Goal: Communication & Community: Share content

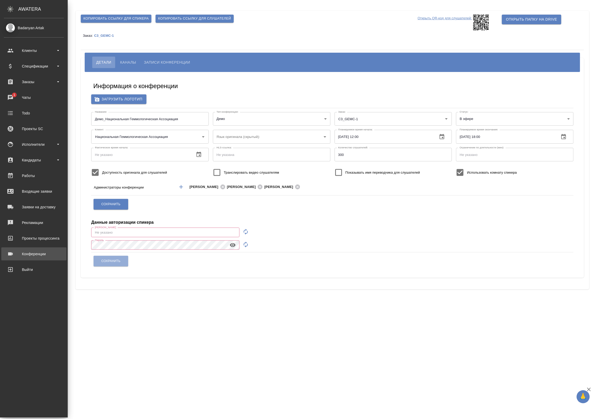
type input "a.badanyan@awatera.com"
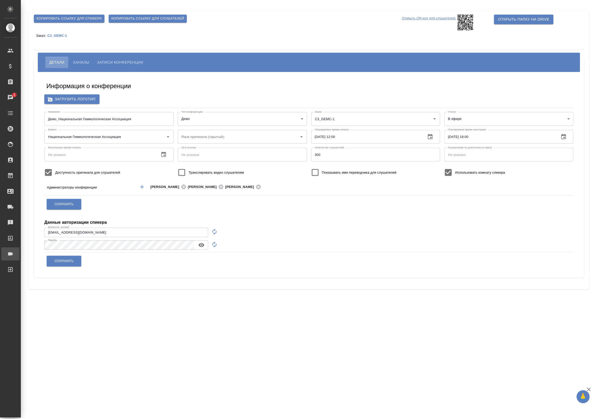
click at [10, 256] on div "Конференции" at bounding box center [3, 254] width 13 height 8
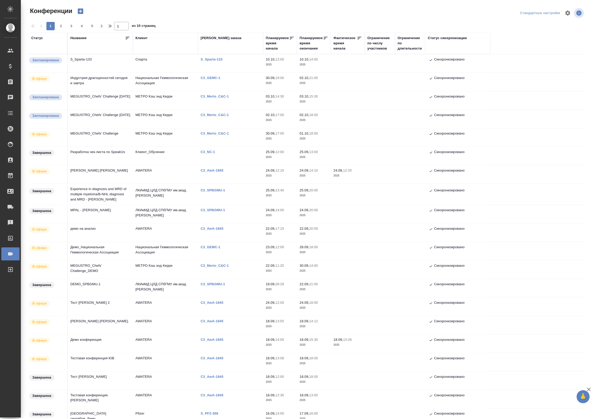
click at [110, 81] on td "Индустрия драгоценностей сегодня и завтра" at bounding box center [100, 82] width 65 height 18
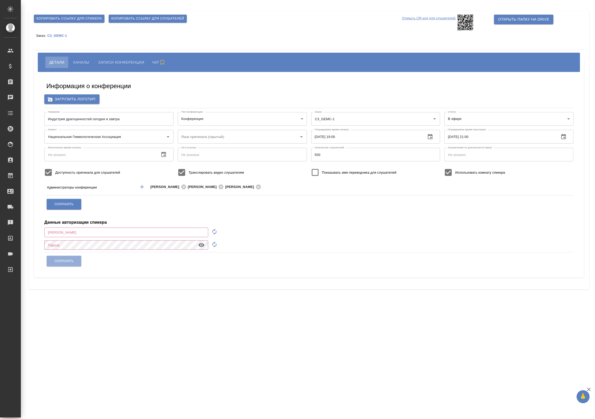
type input "[EMAIL_ADDRESS][DOMAIN_NAME]"
click at [85, 61] on span "Каналы" at bounding box center [81, 62] width 16 height 6
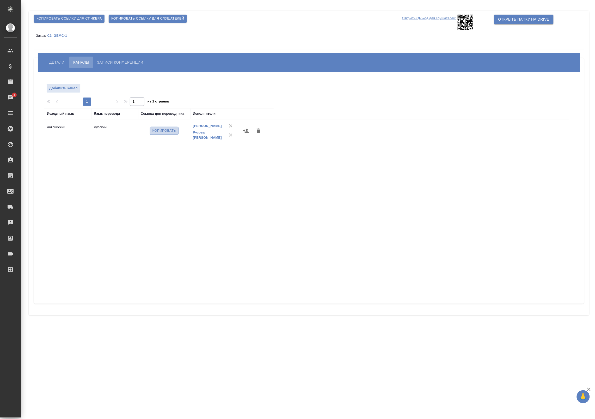
click at [159, 131] on span "Копировать" at bounding box center [164, 131] width 24 height 6
click at [141, 21] on span "Копировать ссылку для слушателей" at bounding box center [147, 19] width 73 height 6
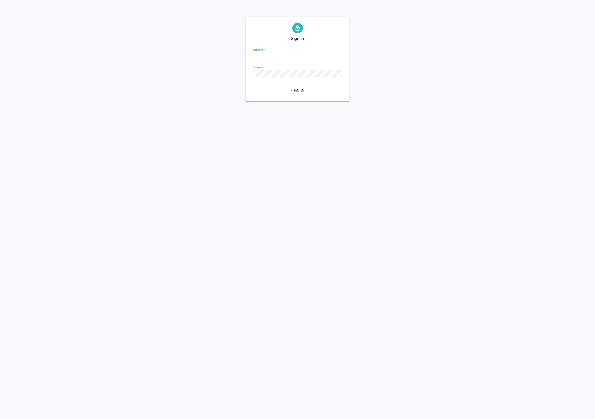
type input "[EMAIL_ADDRESS][DOMAIN_NAME]"
click at [299, 89] on span "Sign in" at bounding box center [297, 90] width 83 height 7
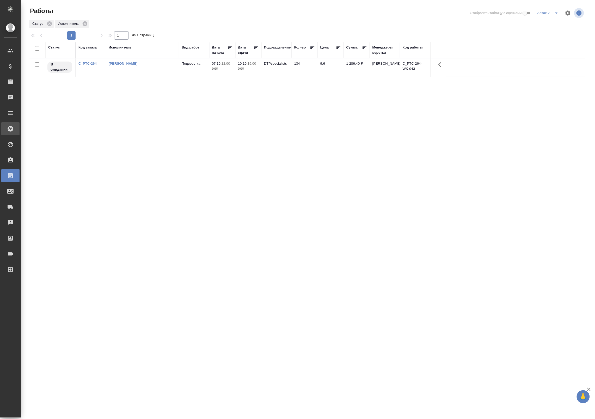
click at [10, 127] on icon at bounding box center [10, 128] width 5 height 5
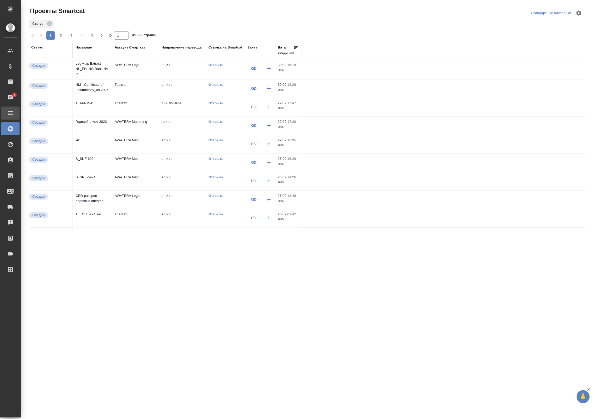
click at [7, 115] on div "Todo" at bounding box center [3, 113] width 13 height 8
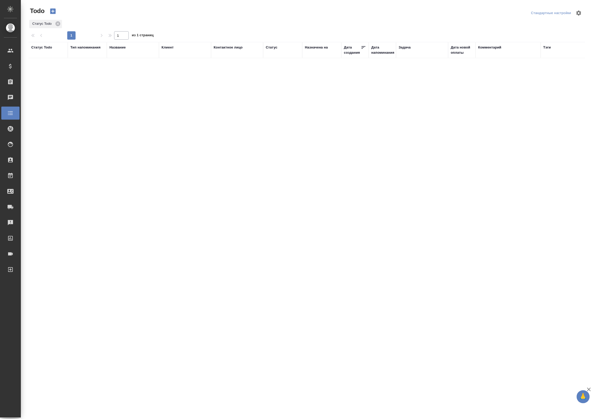
click at [10, 30] on div "Badanyan Artak" at bounding box center [3, 28] width 13 height 6
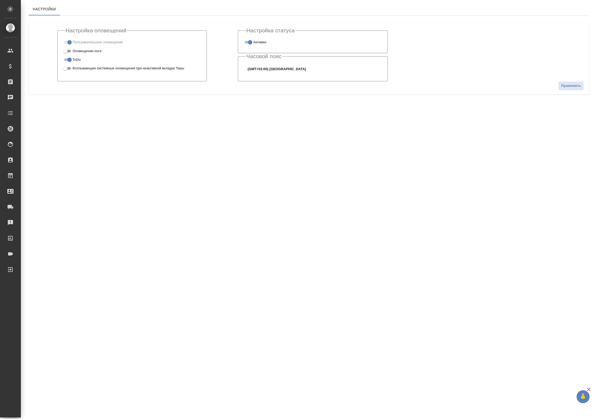
click at [8, 32] on link "Badanyan Artak" at bounding box center [10, 27] width 21 height 9
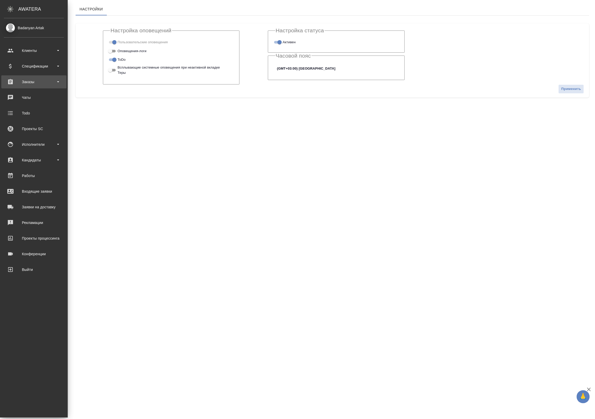
click at [16, 82] on div "Заказы" at bounding box center [34, 82] width 60 height 8
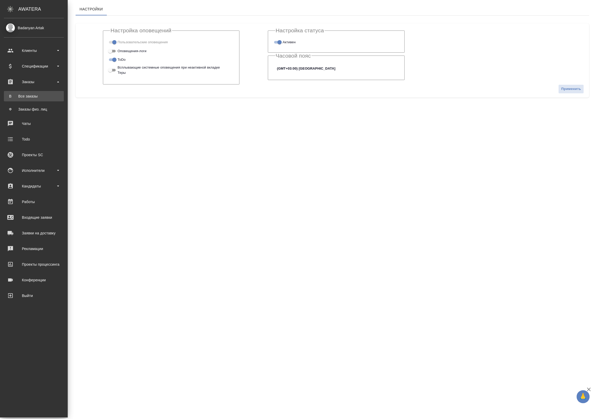
click at [16, 94] on div "Все заказы" at bounding box center [34, 96] width 55 height 5
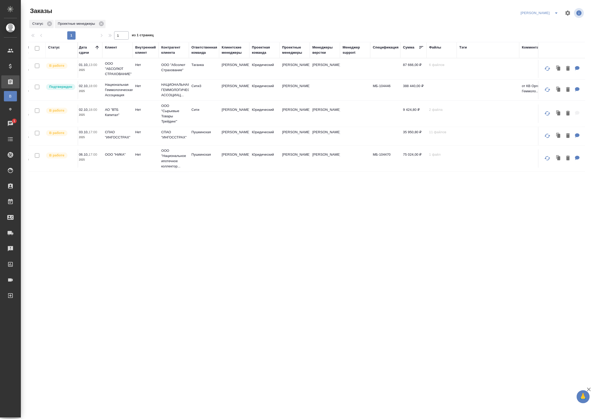
scroll to position [0, 193]
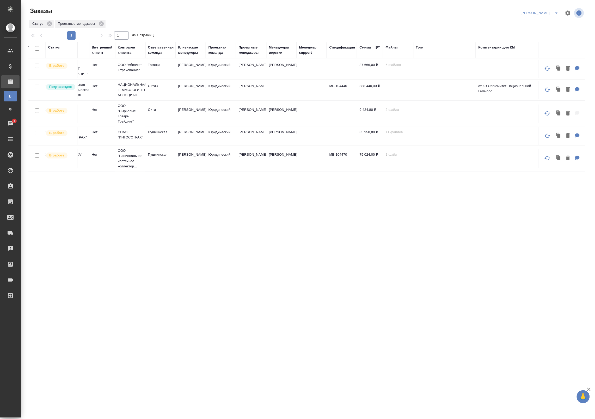
click at [333, 92] on td "МБ-104446" at bounding box center [342, 90] width 30 height 18
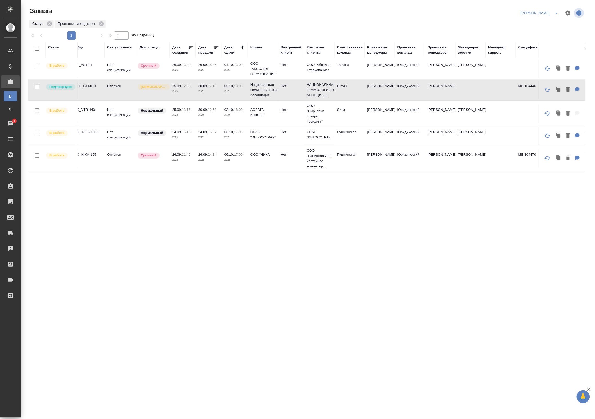
scroll to position [0, 0]
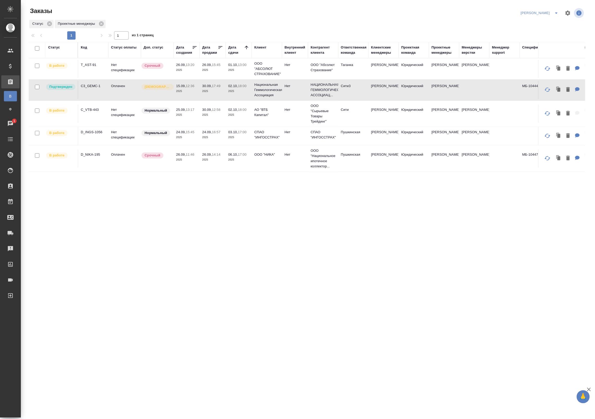
click at [284, 95] on td "Нет" at bounding box center [295, 90] width 26 height 18
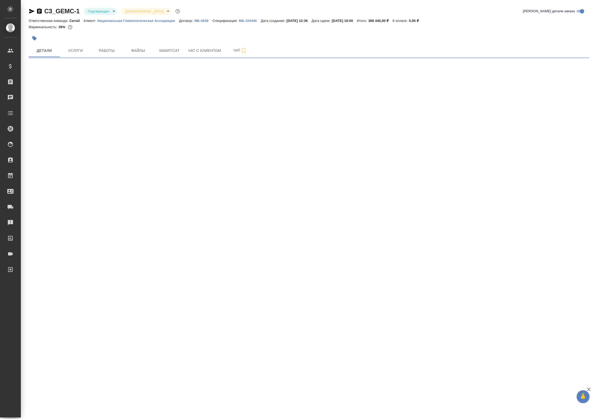
select select "RU"
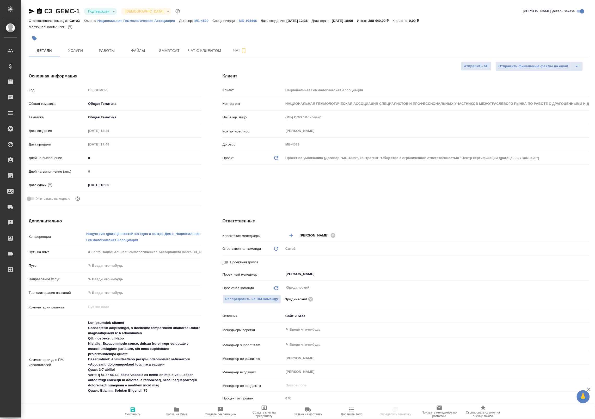
type textarea "x"
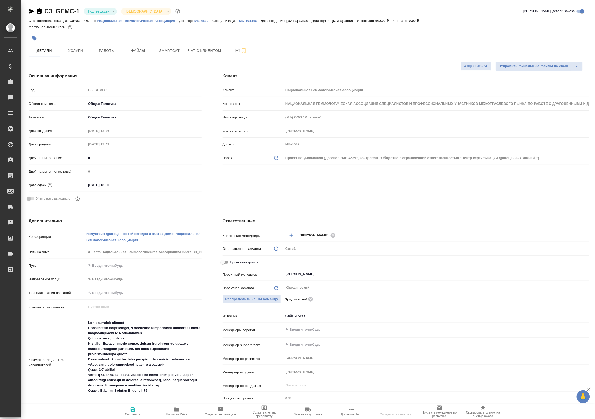
type textarea "x"
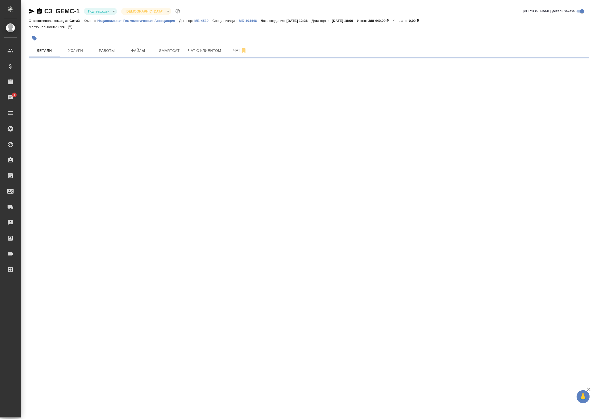
select select "RU"
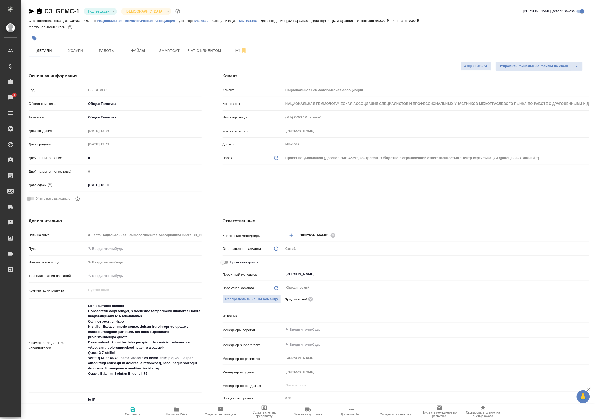
type textarea "x"
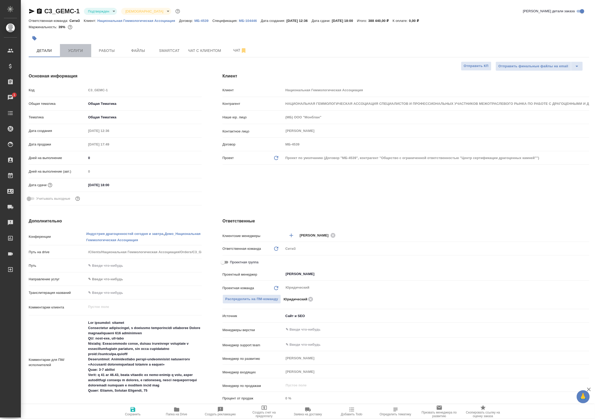
click at [89, 51] on button "Услуги" at bounding box center [75, 50] width 31 height 13
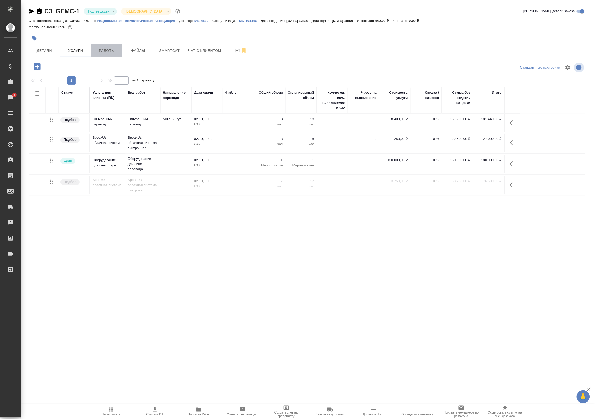
click at [99, 47] on span "Работы" at bounding box center [106, 50] width 25 height 7
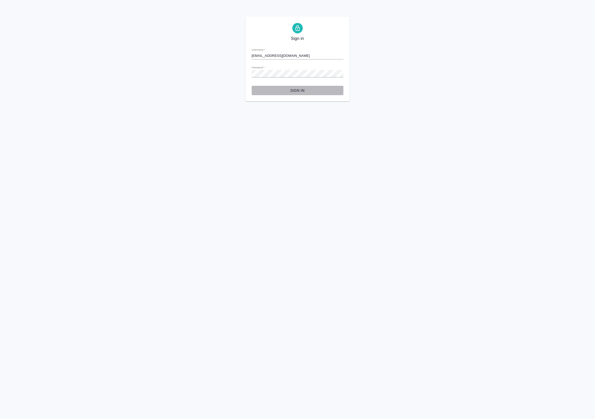
click at [291, 89] on span "Sign in" at bounding box center [297, 90] width 83 height 7
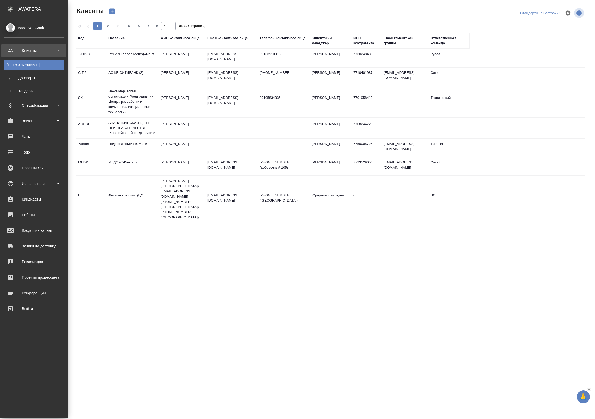
select select "RU"
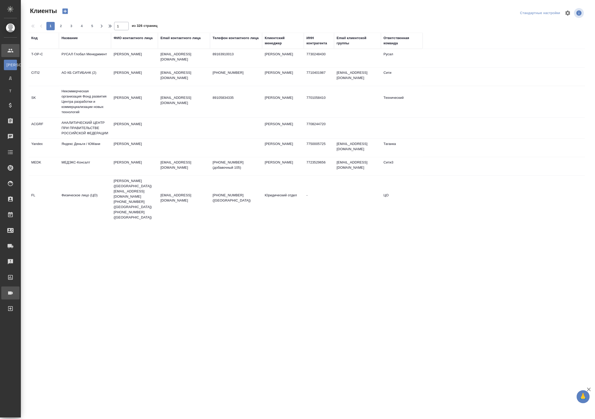
click at [57, 295] on div ".cls-1 fill:#fff; AWATERA Badanyan Artak Клиенты К Клиенты Д Договоры Т Тендеры…" at bounding box center [297, 209] width 595 height 419
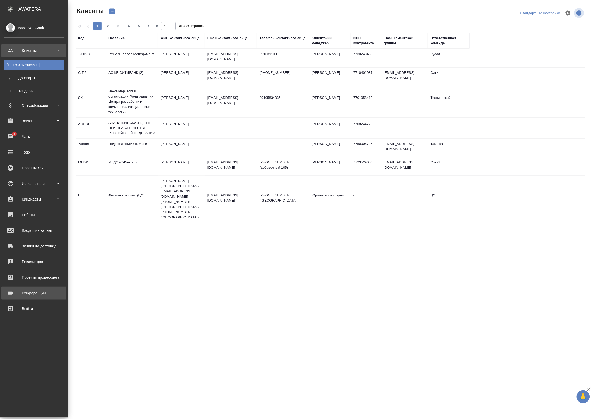
click at [26, 294] on div "Конференции" at bounding box center [34, 293] width 60 height 8
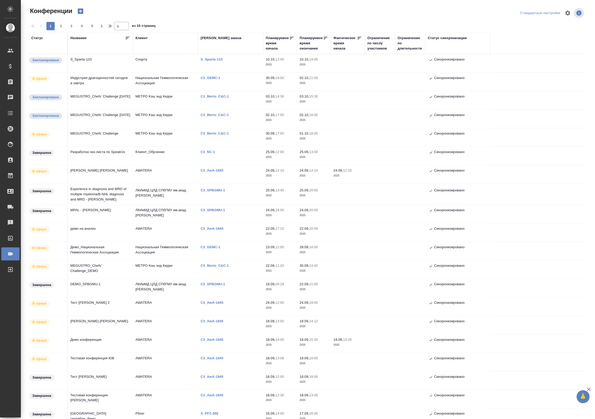
click at [120, 79] on td "Индустрия драгоценностей сегодня и завтра" at bounding box center [100, 82] width 65 height 18
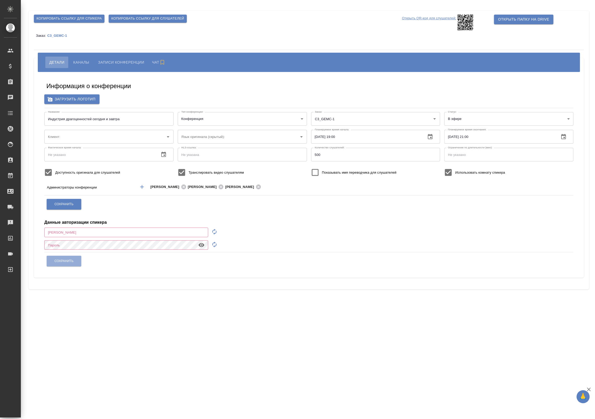
type input "Национальная Геммологическая Ассоциация"
type input "[EMAIL_ADDRESS][DOMAIN_NAME]"
click at [128, 19] on span "Копировать ссылку для слушателей" at bounding box center [147, 19] width 73 height 6
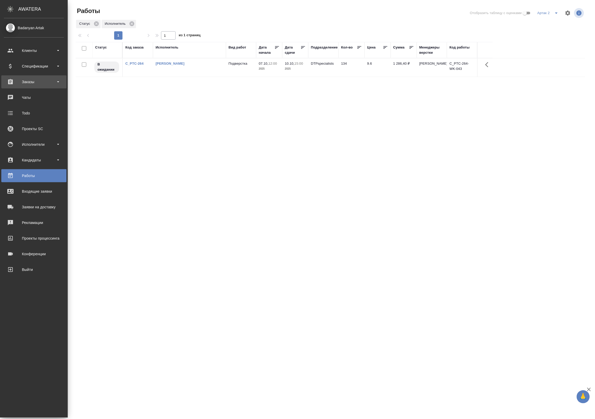
click at [23, 79] on div "Заказы" at bounding box center [34, 82] width 60 height 8
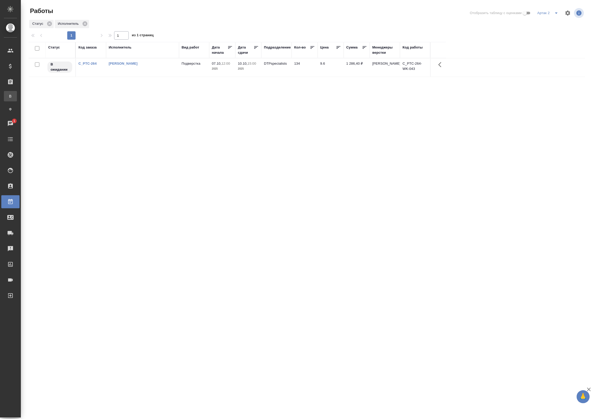
click at [37, 97] on div ".cls-1 fill:#fff; AWATERA Badanyan Artak Клиенты Спецификации Заказы В Все зака…" at bounding box center [297, 209] width 595 height 419
click at [20, 87] on div "Заказы" at bounding box center [10, 81] width 18 height 13
click at [14, 81] on div at bounding box center [14, 82] width 15 height 6
click at [8, 95] on div "Все заказы" at bounding box center [4, 96] width 8 height 5
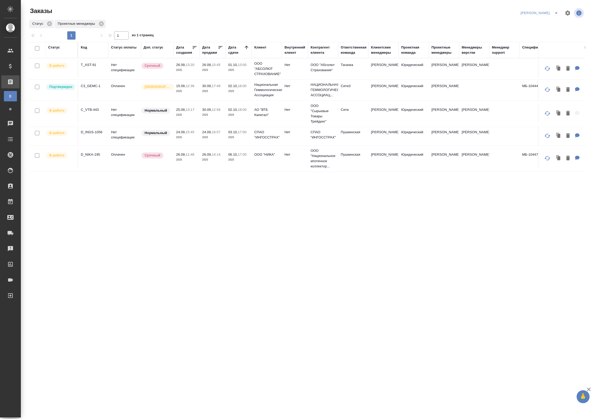
click at [189, 118] on td "25.09, 13:17 2025" at bounding box center [187, 113] width 26 height 18
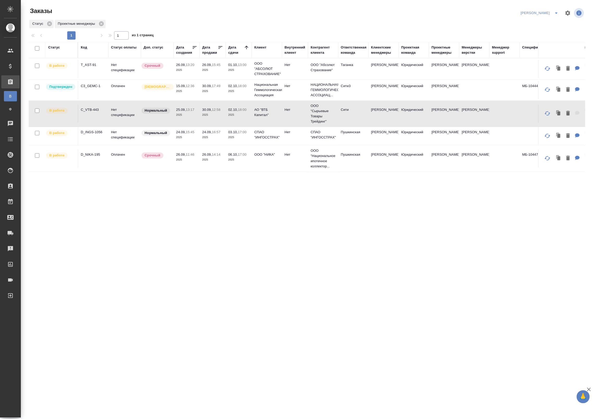
click at [189, 118] on td "25.09, 13:17 2025" at bounding box center [187, 113] width 26 height 18
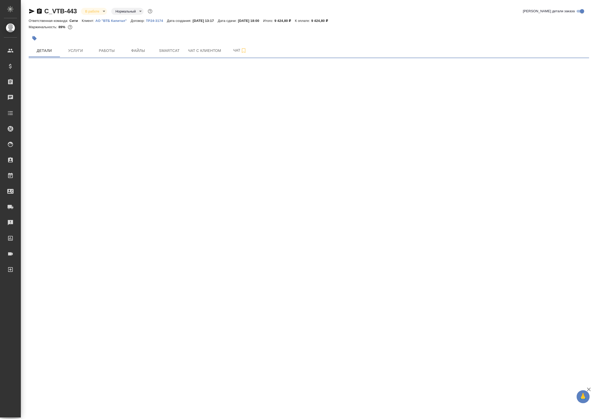
select select "RU"
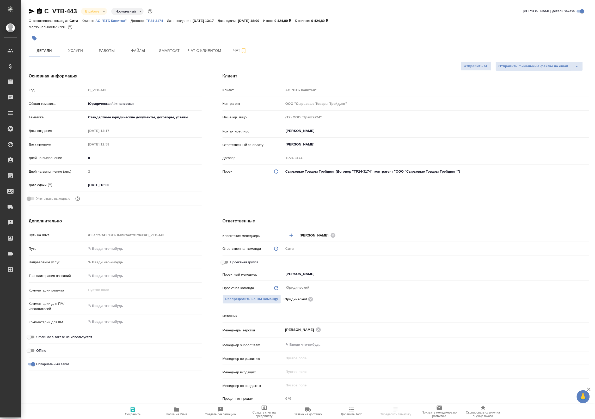
type textarea "x"
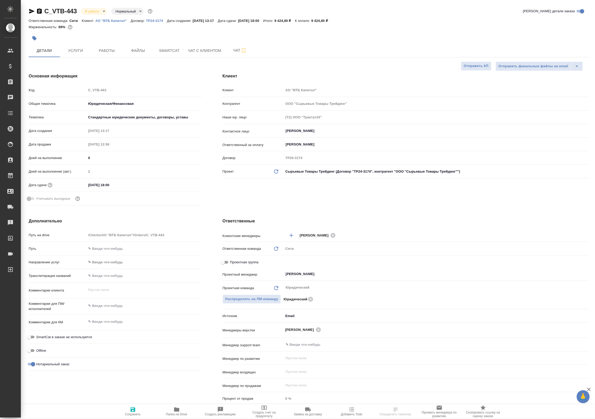
type textarea "x"
click at [171, 55] on button "Smartcat" at bounding box center [169, 50] width 31 height 13
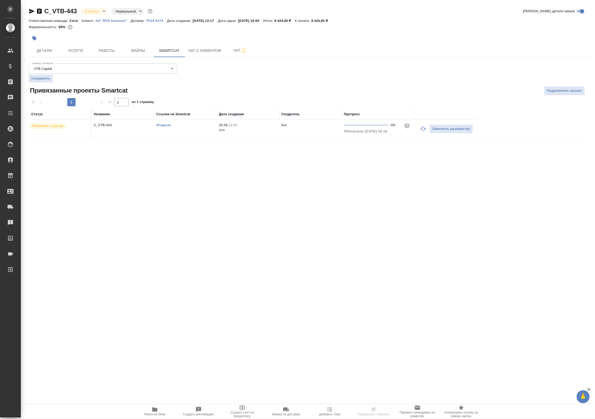
click at [160, 127] on div "Открыть" at bounding box center [184, 124] width 57 height 5
click at [164, 124] on link "Открыть" at bounding box center [163, 125] width 15 height 4
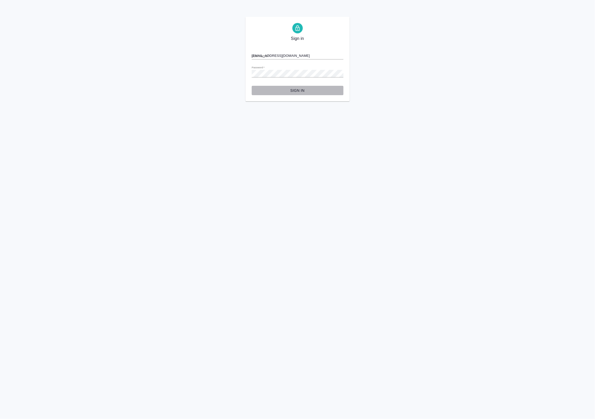
click at [272, 90] on span "Sign in" at bounding box center [297, 90] width 83 height 7
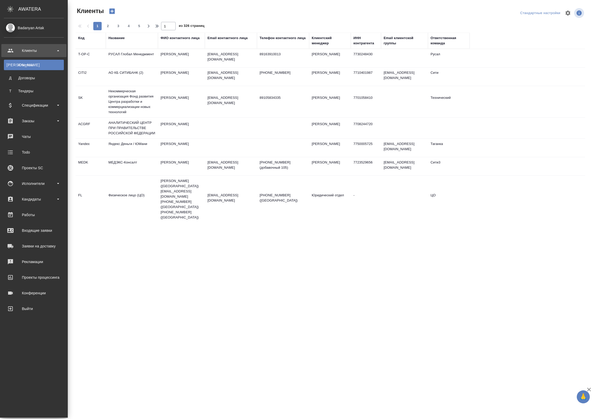
select select "RU"
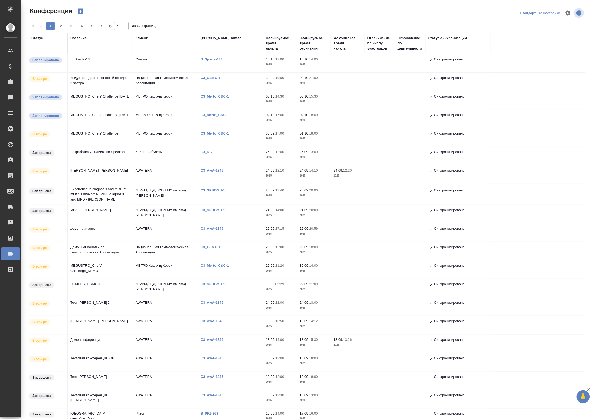
click at [111, 75] on td "Индустрия драгоценностей сегодня и завтра" at bounding box center [100, 82] width 65 height 18
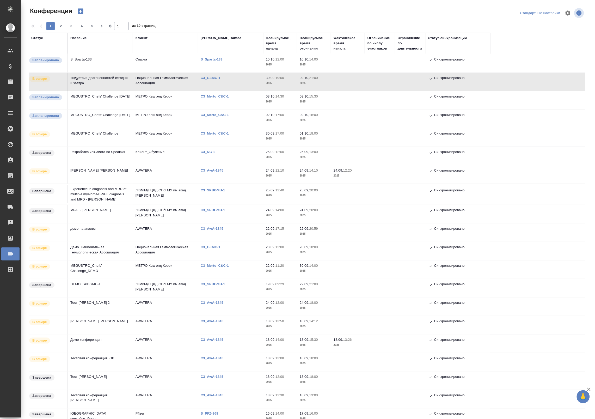
click at [111, 75] on td "Индустрия драгоценностей сегодня и завтра" at bounding box center [100, 82] width 65 height 18
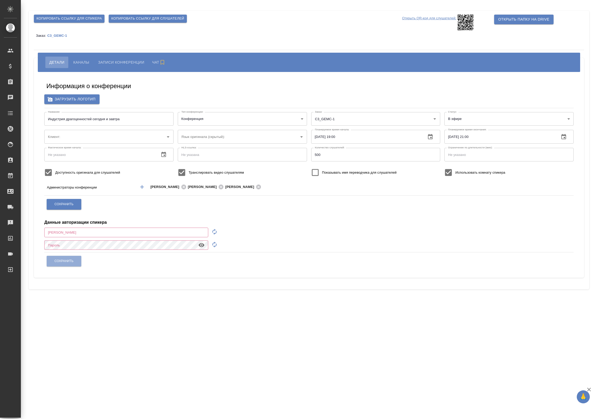
type input "Национальная Геммологическая Ассоциация"
type input "[EMAIL_ADDRESS][DOMAIN_NAME]"
click at [122, 17] on span "Копировать ссылку для слушателей" at bounding box center [147, 19] width 73 height 6
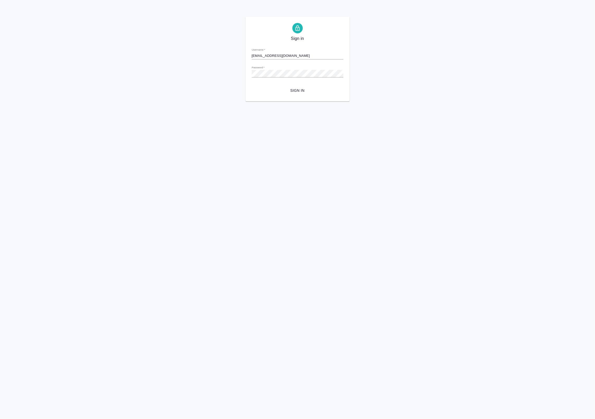
click at [242, 84] on form "Username   * [EMAIL_ADDRESS][DOMAIN_NAME] Password   * urlPath   * / Sign in" at bounding box center [298, 69] width 92 height 51
click at [242, 90] on span "Sign in" at bounding box center [297, 90] width 83 height 7
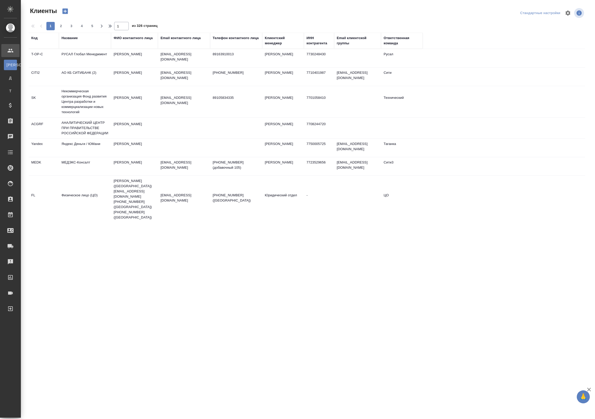
select select "RU"
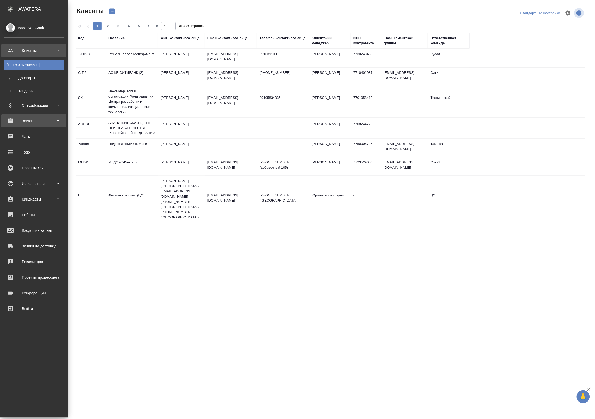
click at [25, 119] on div "Заказы" at bounding box center [34, 121] width 60 height 8
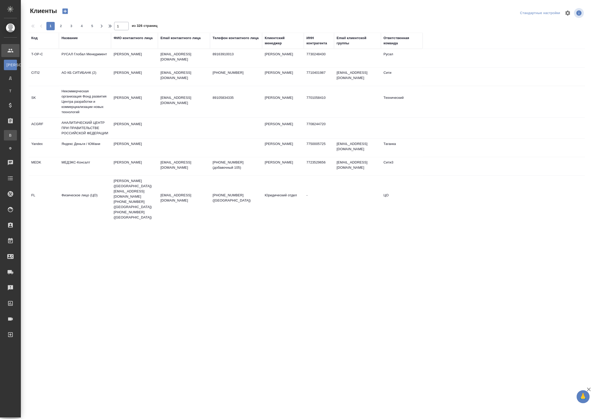
click at [8, 136] on div "Все заказы" at bounding box center [4, 135] width 8 height 5
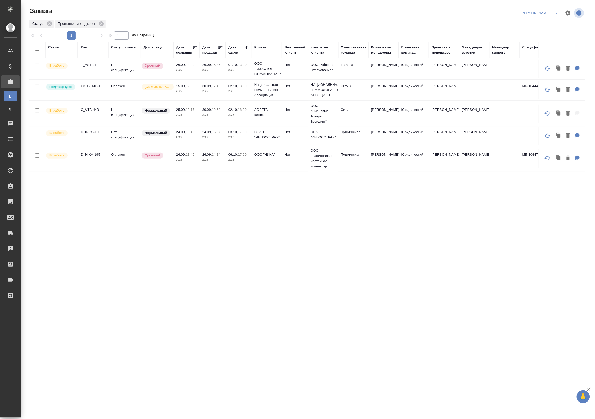
click at [194, 66] on p "13:20" at bounding box center [190, 65] width 9 height 4
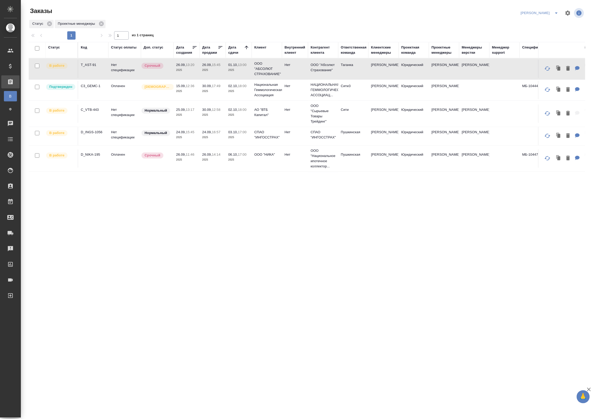
click at [209, 68] on p "2025" at bounding box center [212, 69] width 21 height 5
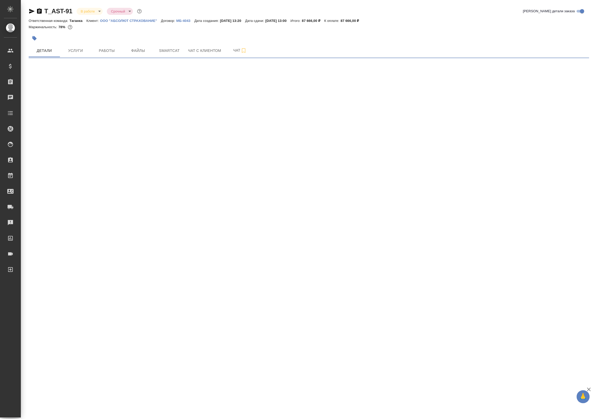
select select "RU"
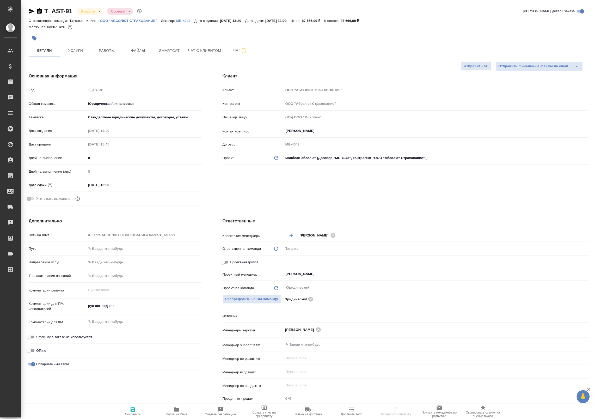
type textarea "x"
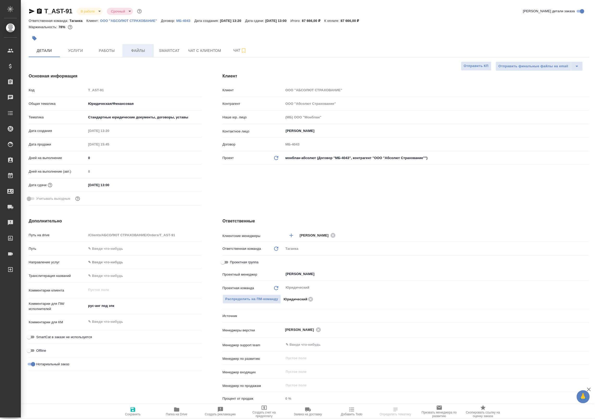
type textarea "x"
click at [107, 46] on button "Работы" at bounding box center [106, 50] width 31 height 13
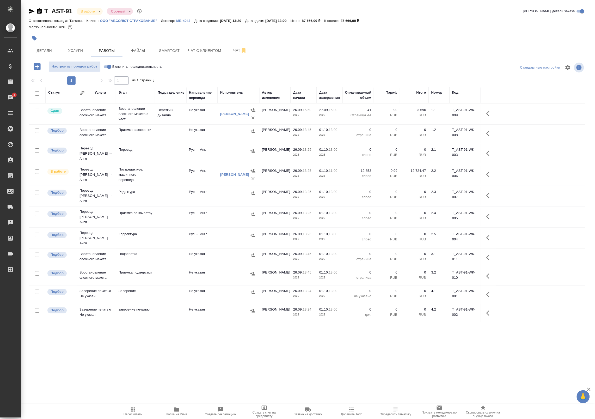
click at [205, 172] on td "Рус → Англ" at bounding box center [201, 174] width 31 height 18
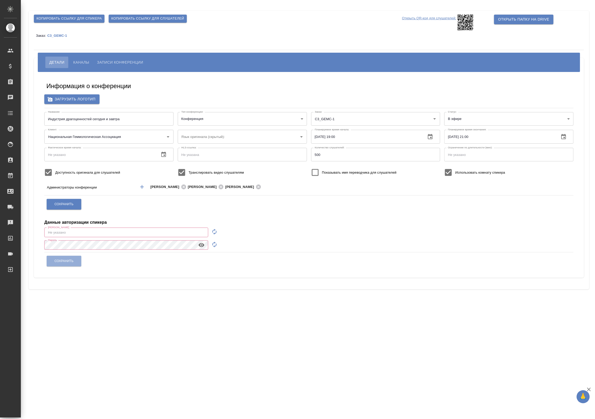
type input "[EMAIL_ADDRESS][DOMAIN_NAME]"
click at [121, 20] on span "Копировать ссылку для слушателей" at bounding box center [147, 19] width 73 height 6
